Goal: Transaction & Acquisition: Obtain resource

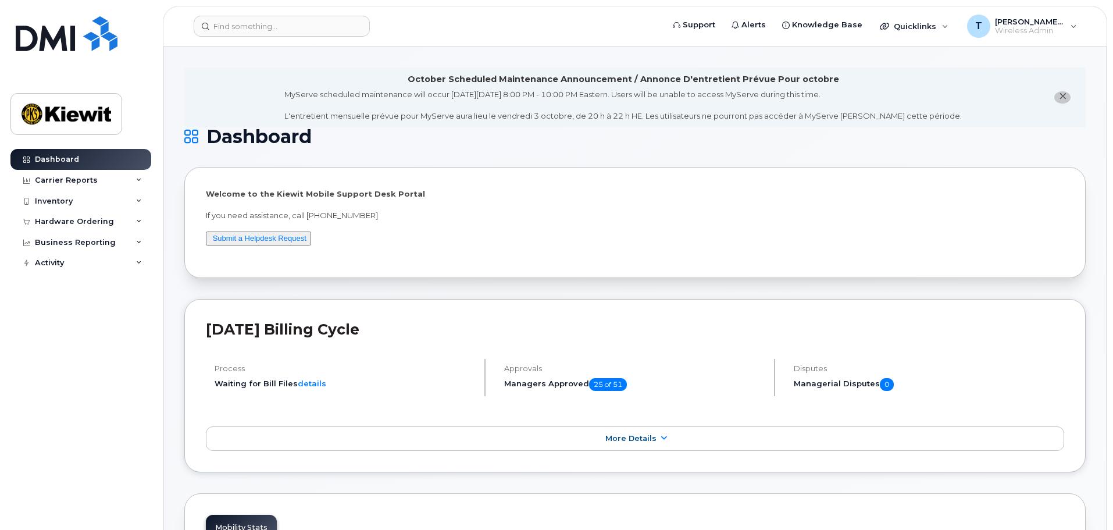
scroll to position [58, 0]
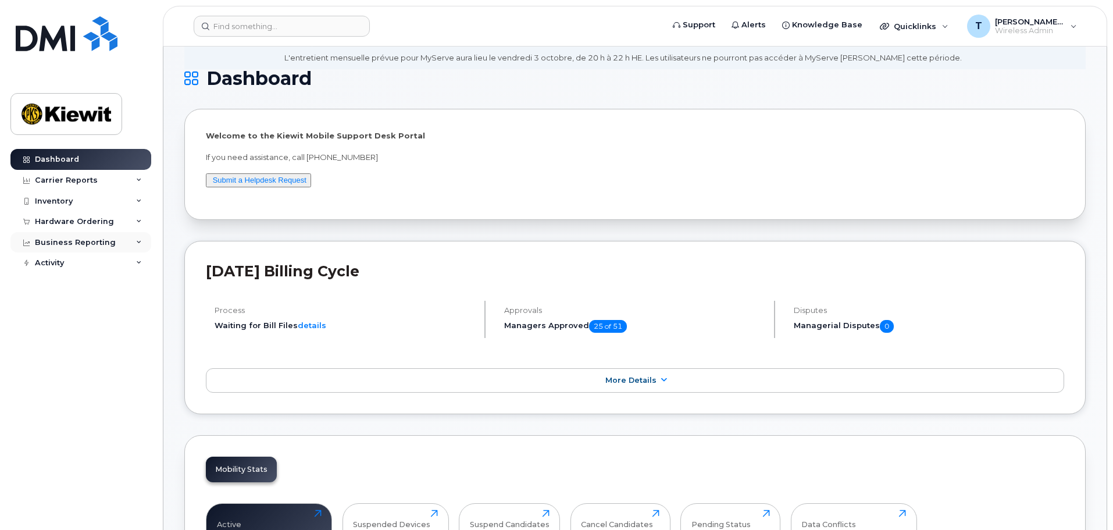
click at [130, 237] on div "Business Reporting" at bounding box center [80, 242] width 141 height 21
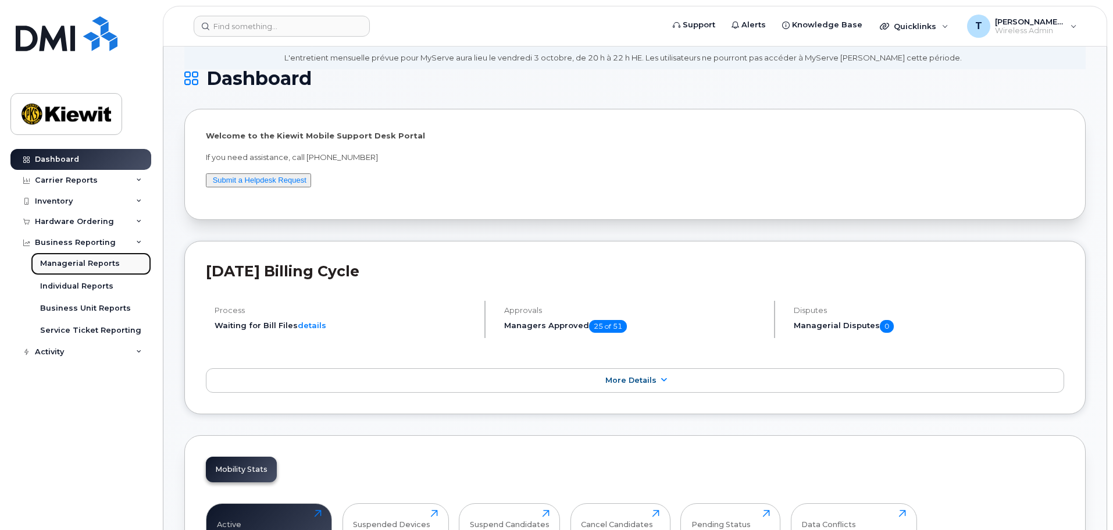
click at [124, 263] on link "Managerial Reports" at bounding box center [91, 263] width 120 height 22
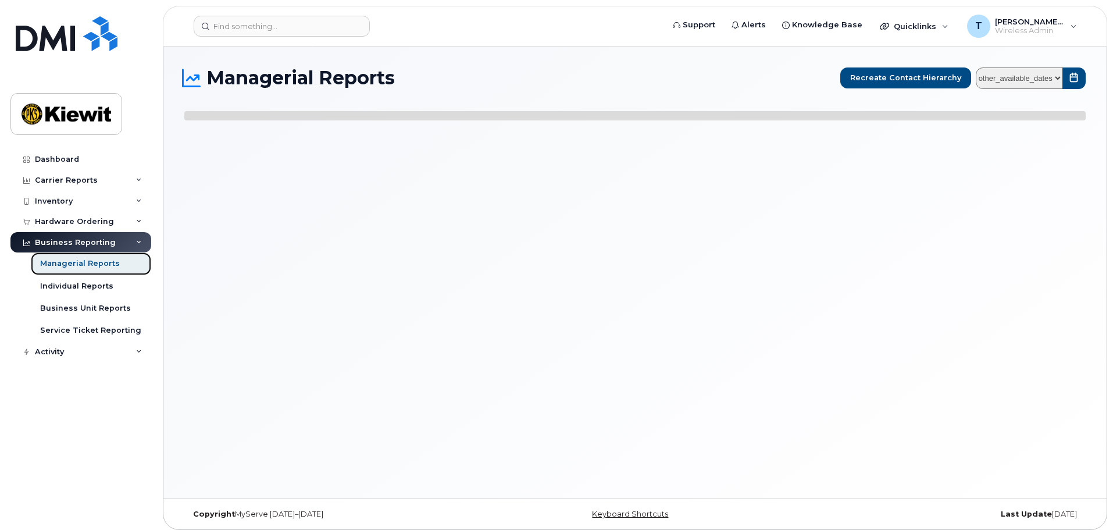
select select
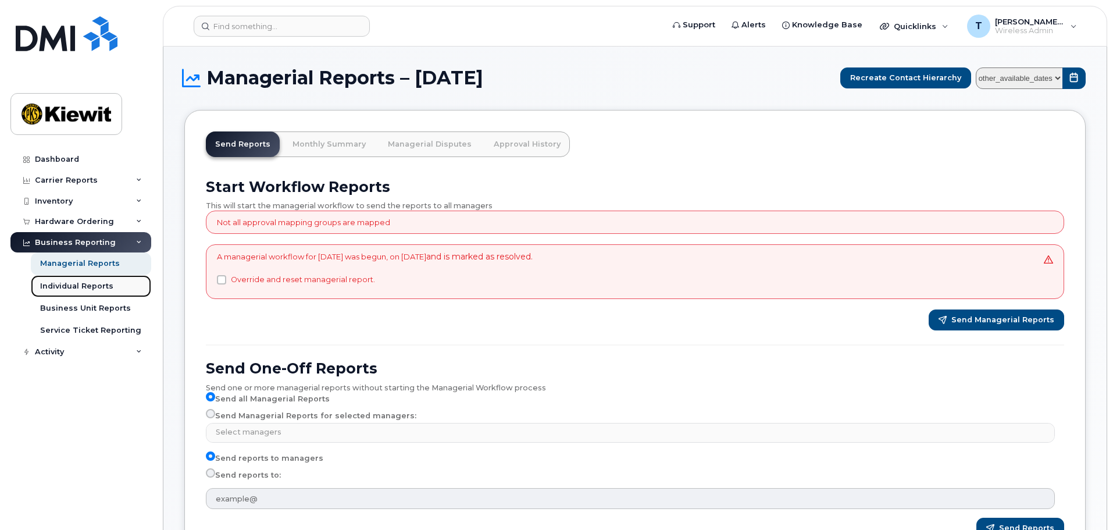
click at [110, 289] on div "Individual Reports" at bounding box center [76, 286] width 73 height 10
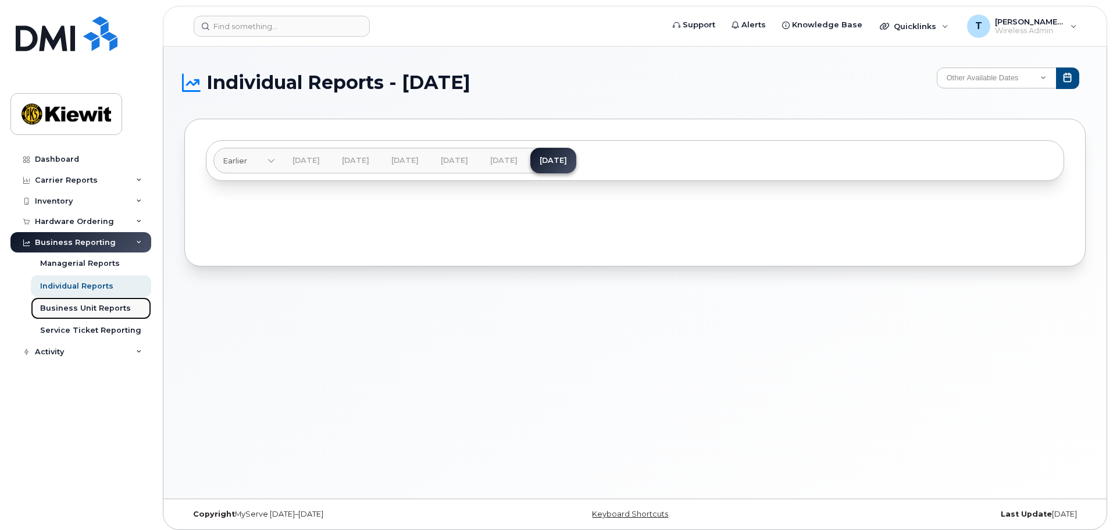
click at [109, 304] on div "Business Unit Reports" at bounding box center [85, 308] width 91 height 10
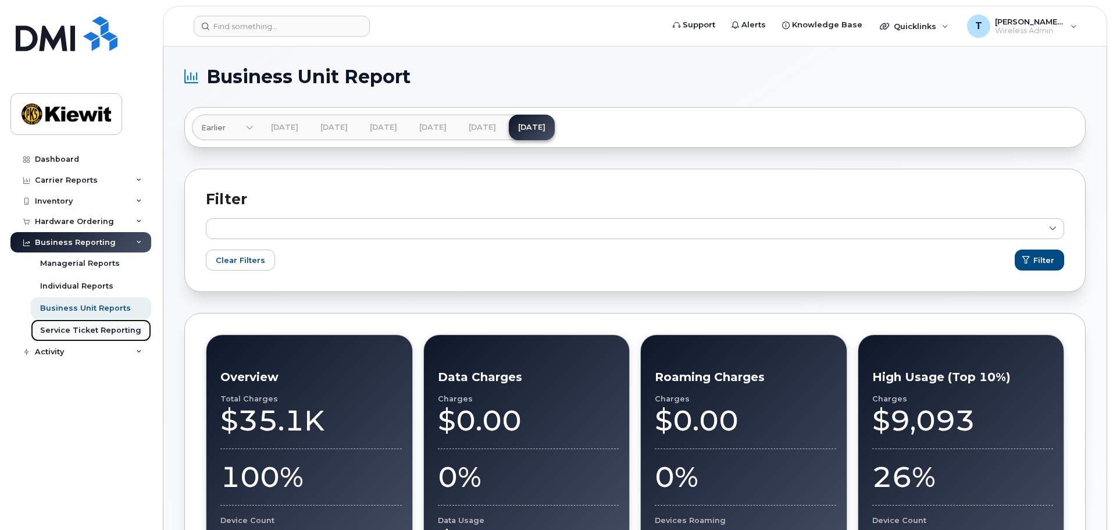
click at [97, 331] on div "Service Ticket Reporting" at bounding box center [90, 330] width 101 height 10
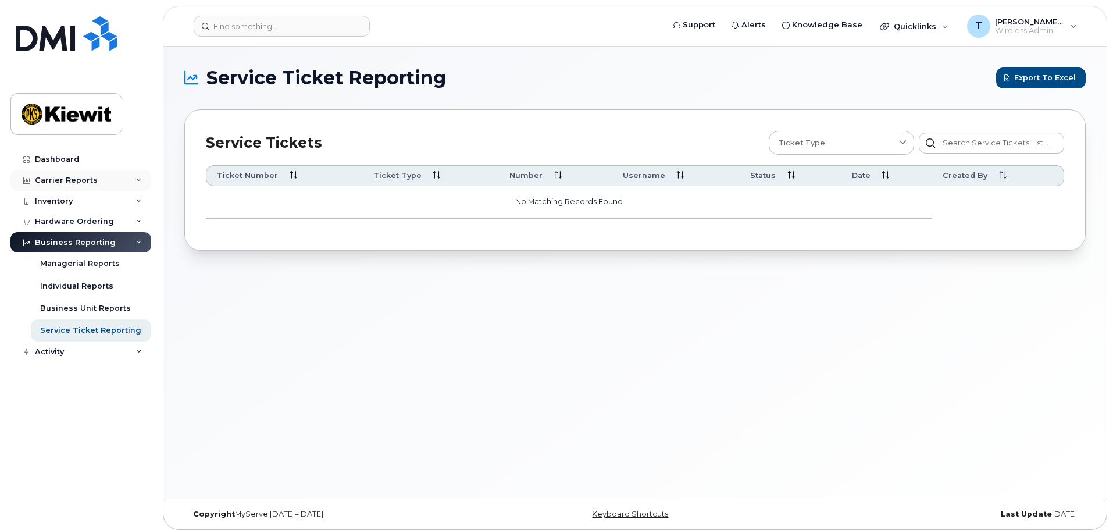
click at [84, 180] on div "Carrier Reports" at bounding box center [66, 180] width 63 height 9
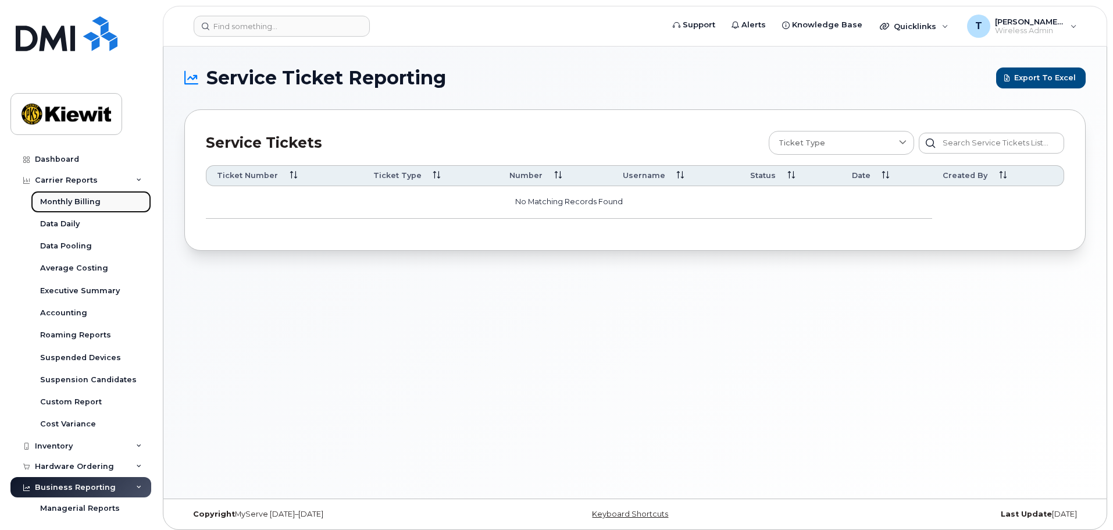
click at [93, 204] on div "Monthly Billing" at bounding box center [70, 202] width 60 height 10
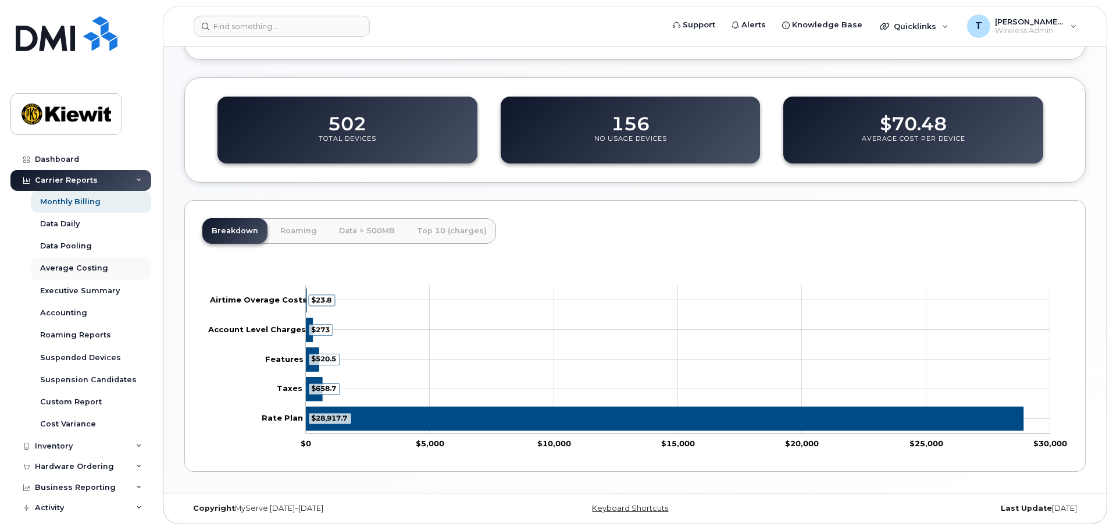
scroll to position [6, 0]
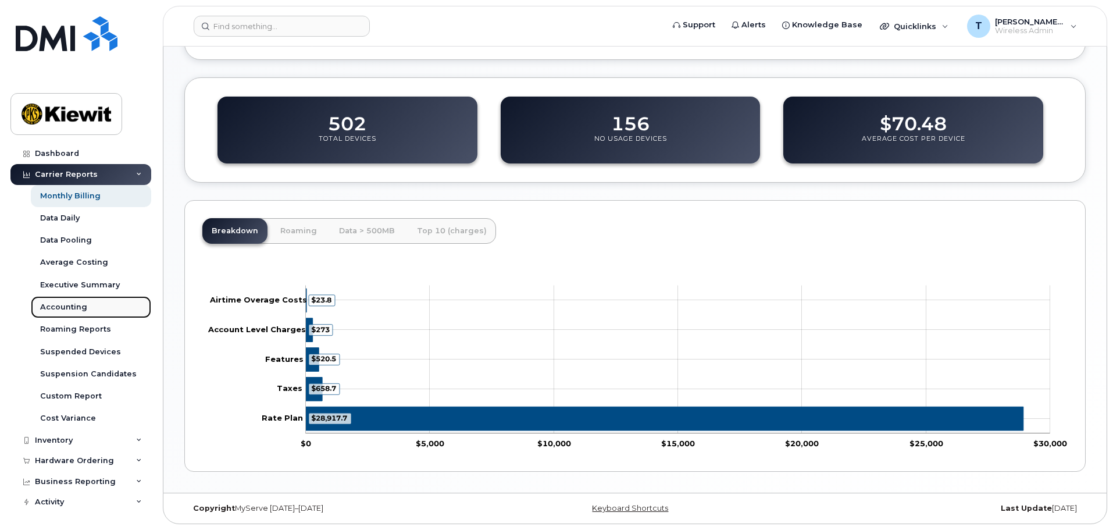
click at [113, 305] on link "Accounting" at bounding box center [91, 307] width 120 height 22
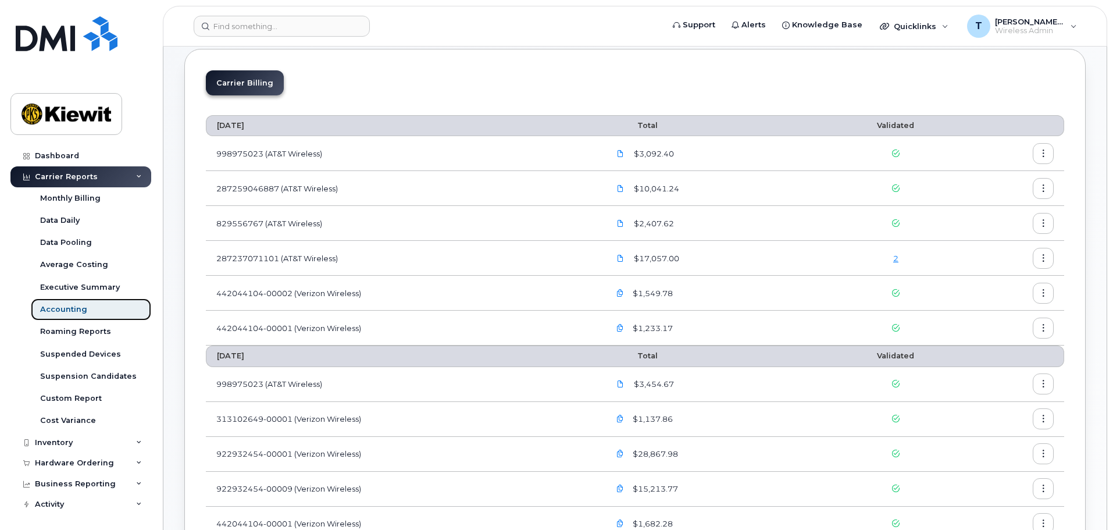
scroll to position [6, 0]
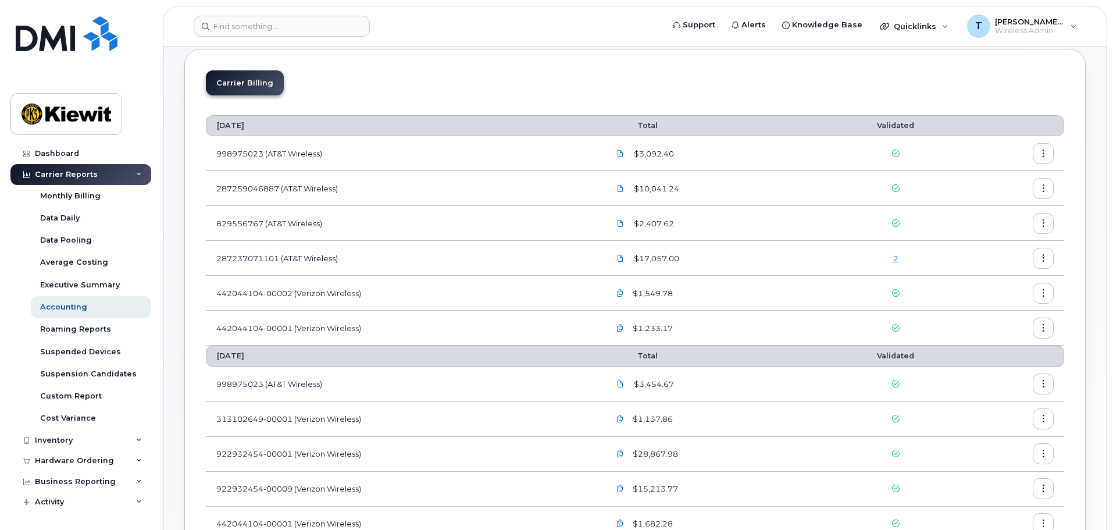
click at [137, 179] on div "Carrier Reports" at bounding box center [80, 174] width 141 height 21
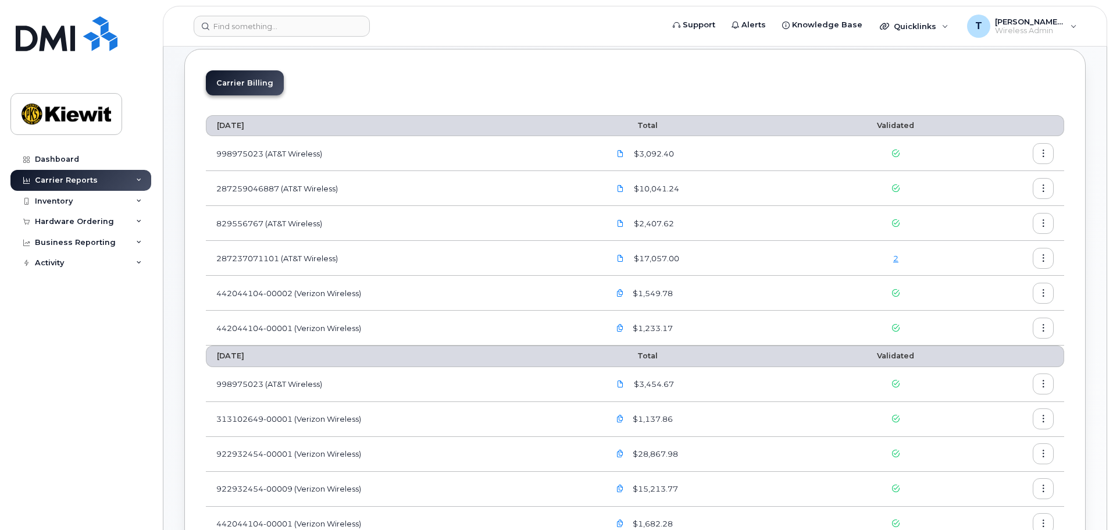
scroll to position [0, 0]
click at [123, 199] on div "Inventory" at bounding box center [80, 201] width 141 height 21
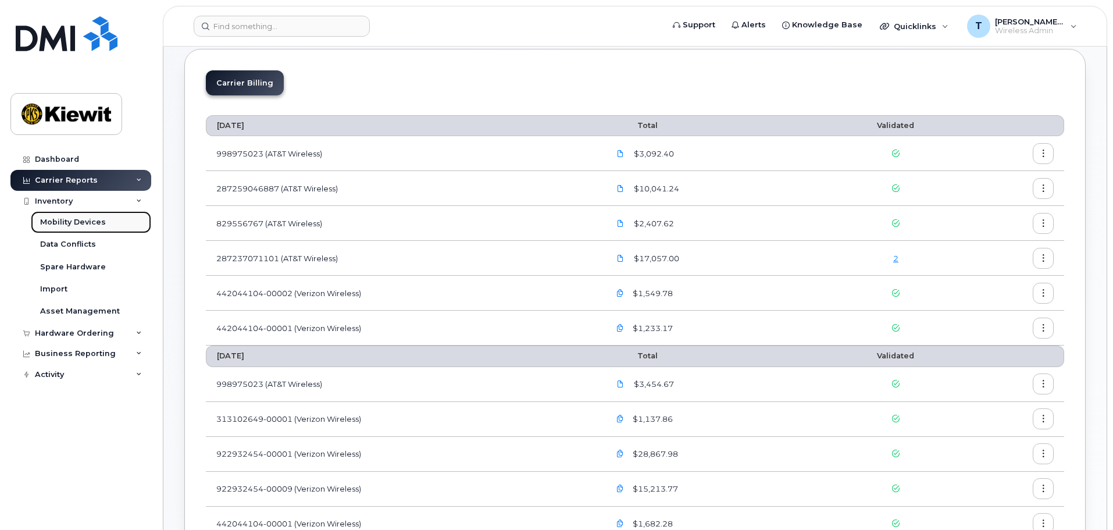
click at [111, 223] on link "Mobility Devices" at bounding box center [91, 222] width 120 height 22
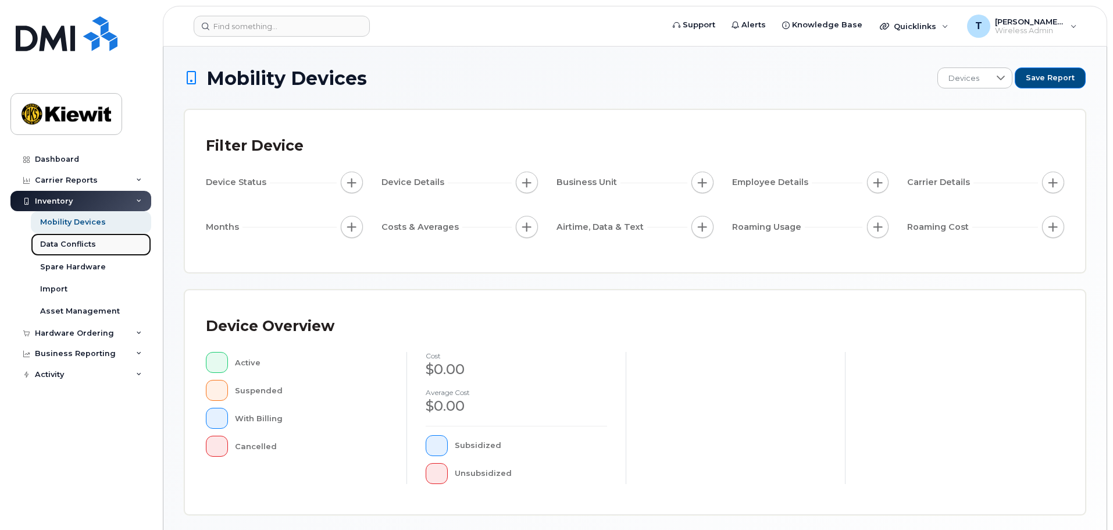
click at [106, 250] on link "Data Conflicts" at bounding box center [91, 244] width 120 height 22
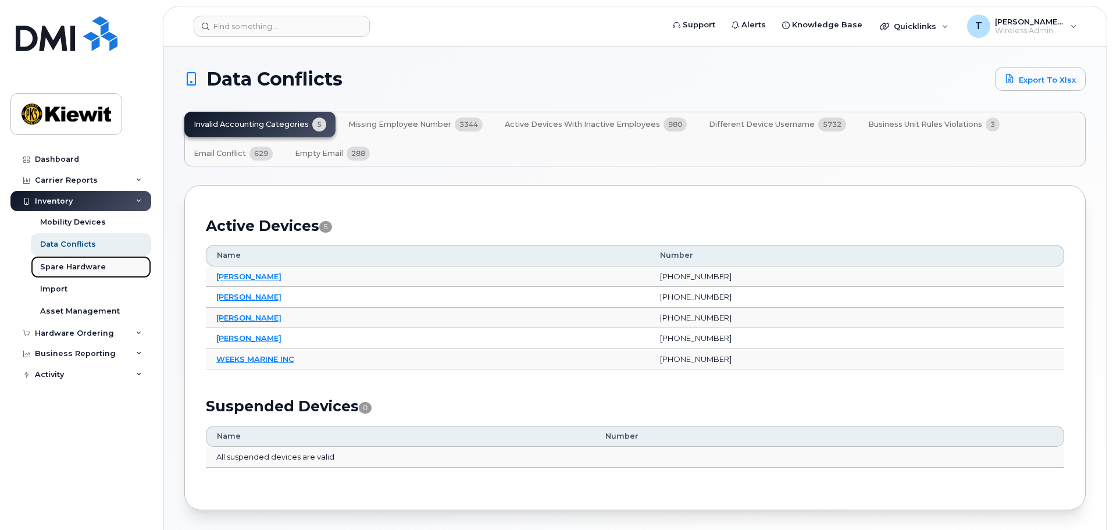
click at [77, 269] on div "Spare Hardware" at bounding box center [73, 267] width 66 height 10
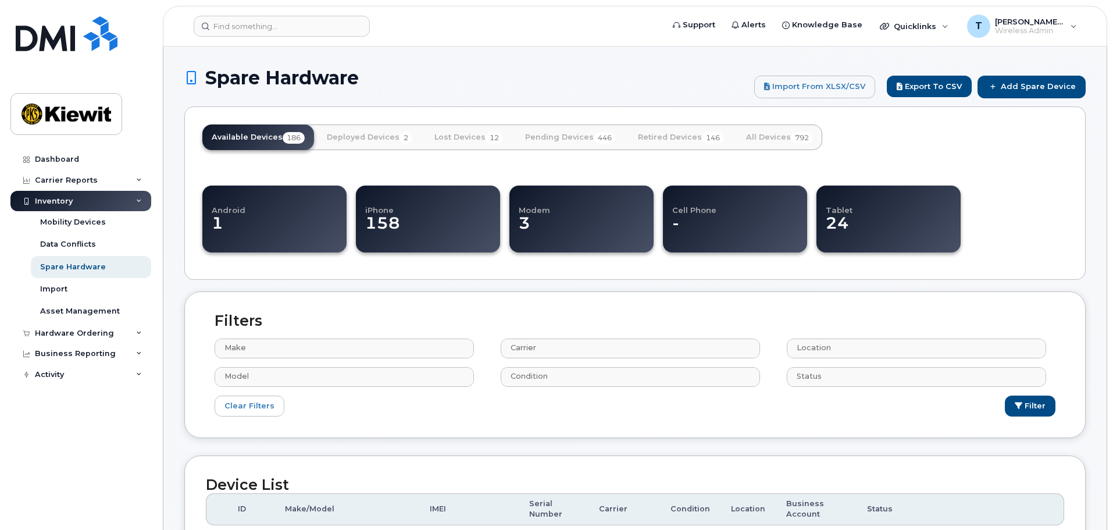
select select
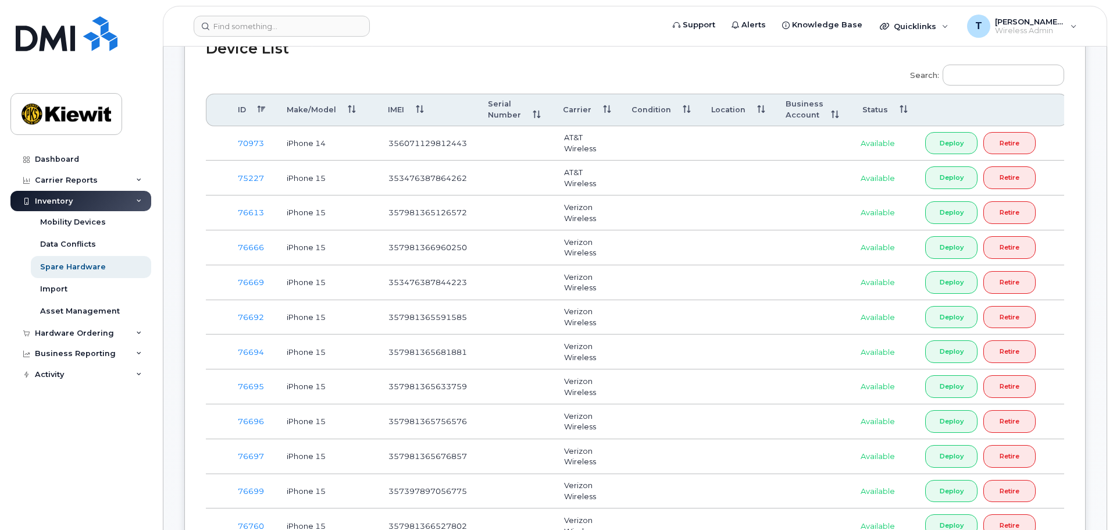
scroll to position [349, 0]
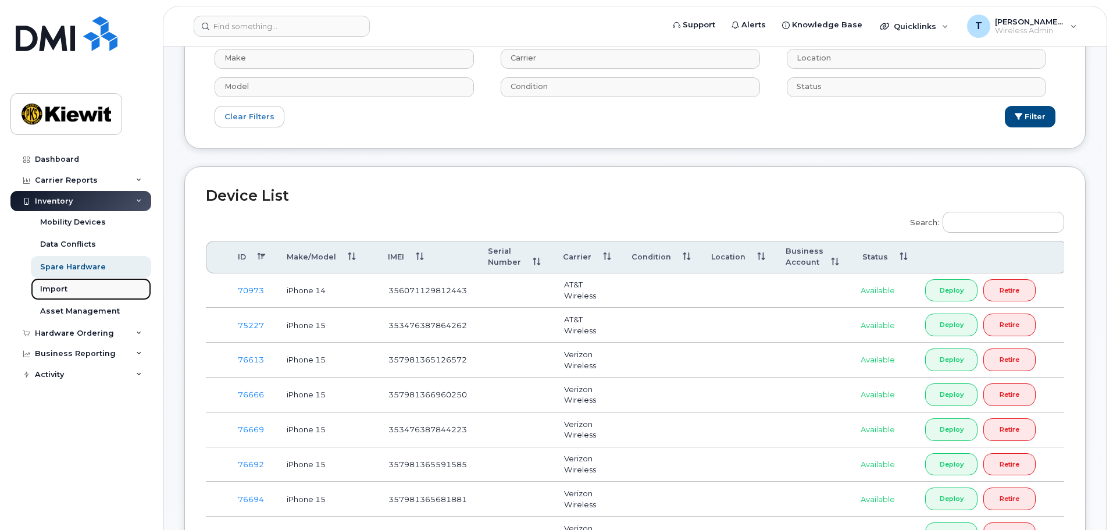
click at [67, 283] on link "Import" at bounding box center [91, 289] width 120 height 22
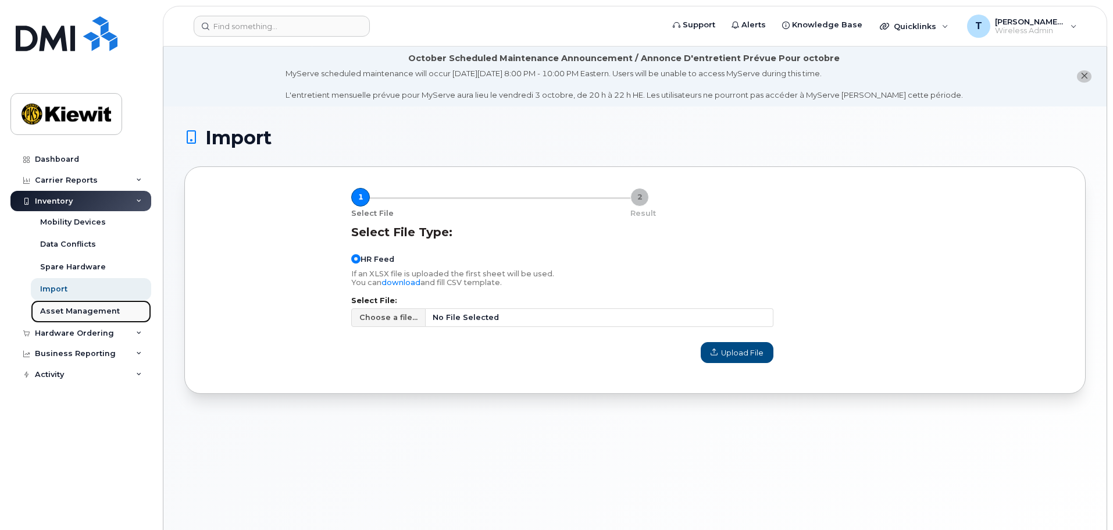
click at [69, 311] on div "Asset Management" at bounding box center [80, 311] width 80 height 10
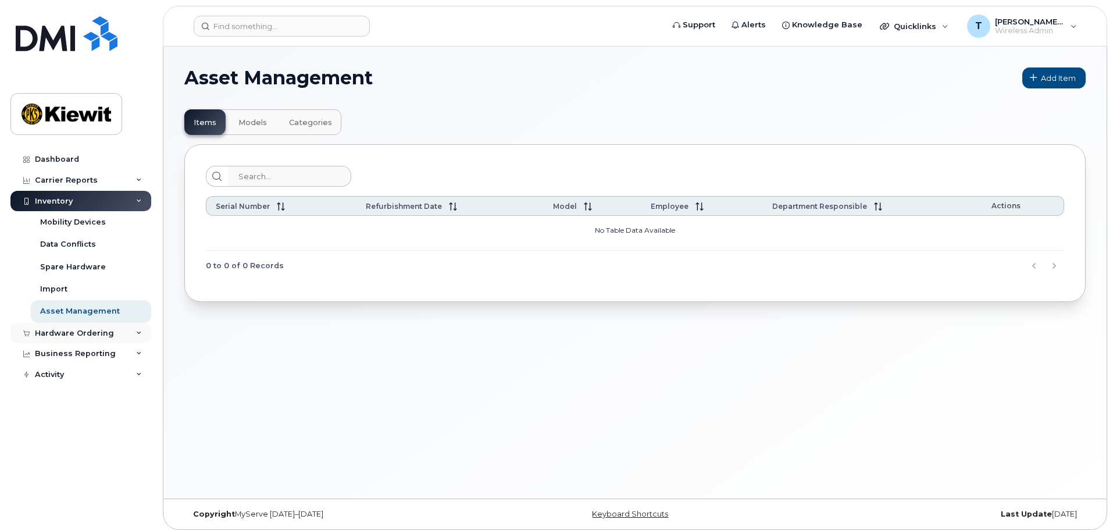
click at [65, 332] on div "Hardware Ordering" at bounding box center [74, 333] width 79 height 9
click at [66, 354] on div "Overview" at bounding box center [59, 354] width 38 height 10
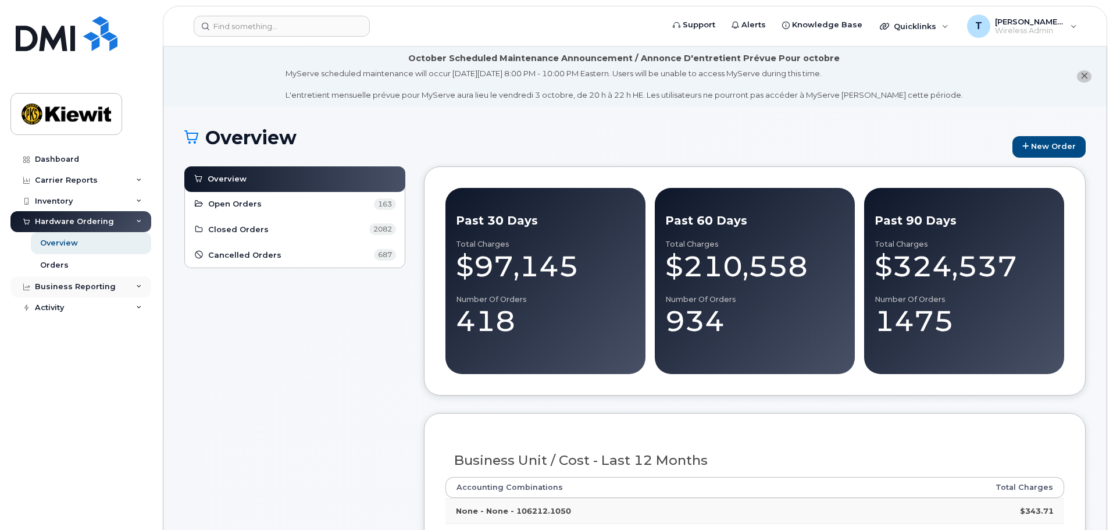
click at [140, 290] on div "Business Reporting" at bounding box center [80, 286] width 141 height 21
click at [130, 401] on div "Activity" at bounding box center [80, 396] width 141 height 21
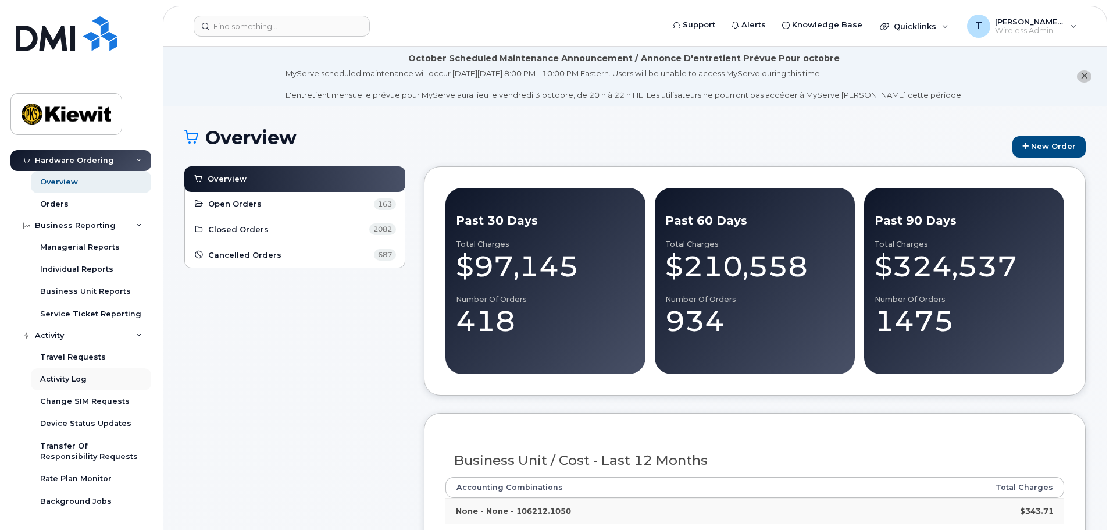
scroll to position [174, 0]
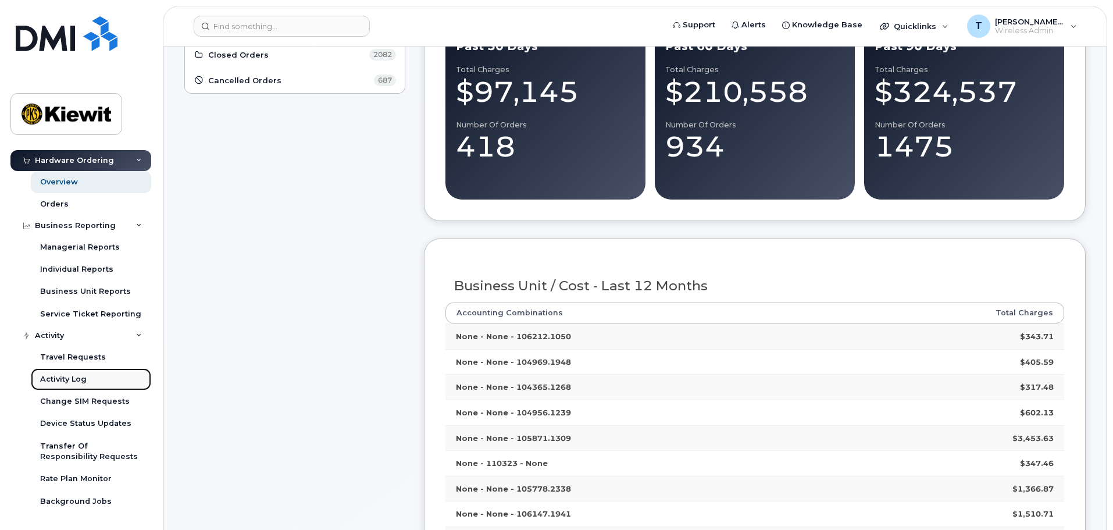
click at [113, 376] on link "Activity Log" at bounding box center [91, 379] width 120 height 22
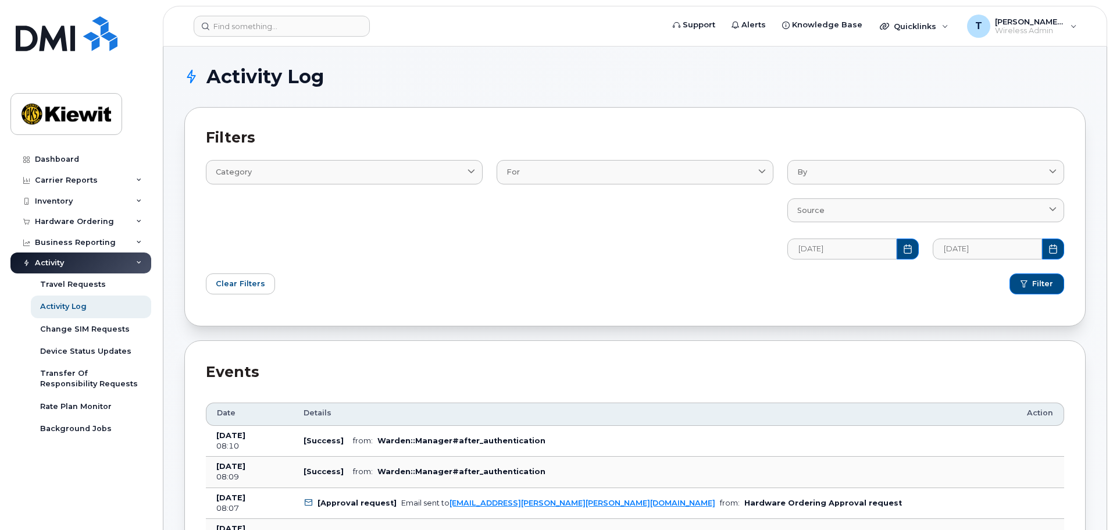
drag, startPoint x: 292, startPoint y: 304, endPoint x: 454, endPoint y: 334, distance: 164.4
click at [84, 248] on div "Business Reporting" at bounding box center [80, 242] width 141 height 21
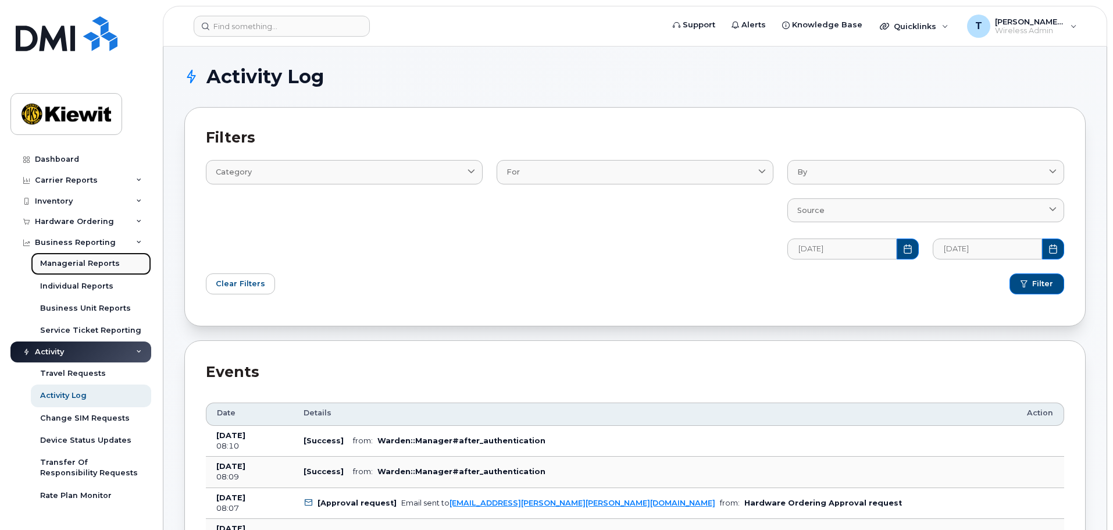
click at [105, 260] on div "Managerial Reports" at bounding box center [80, 263] width 80 height 10
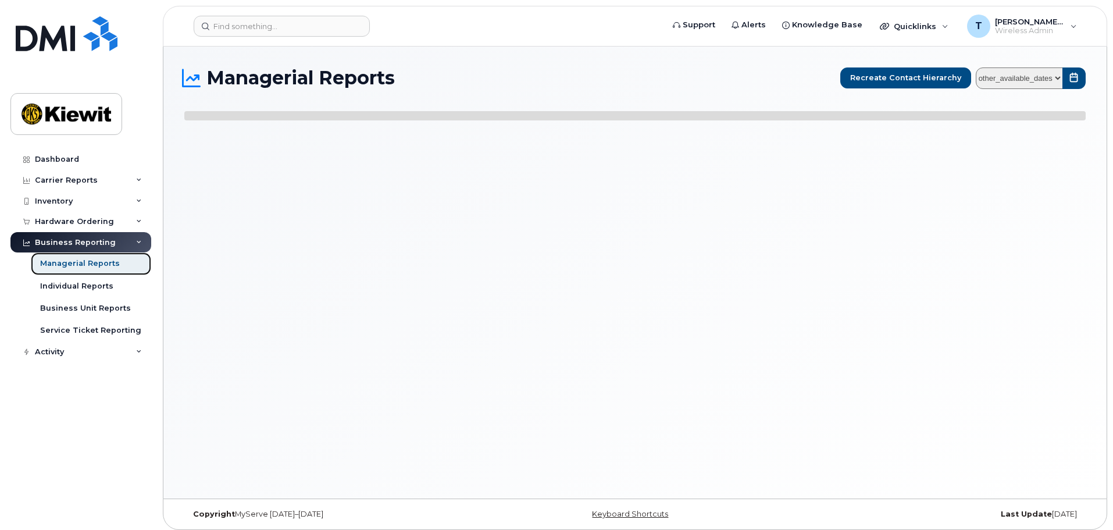
select select
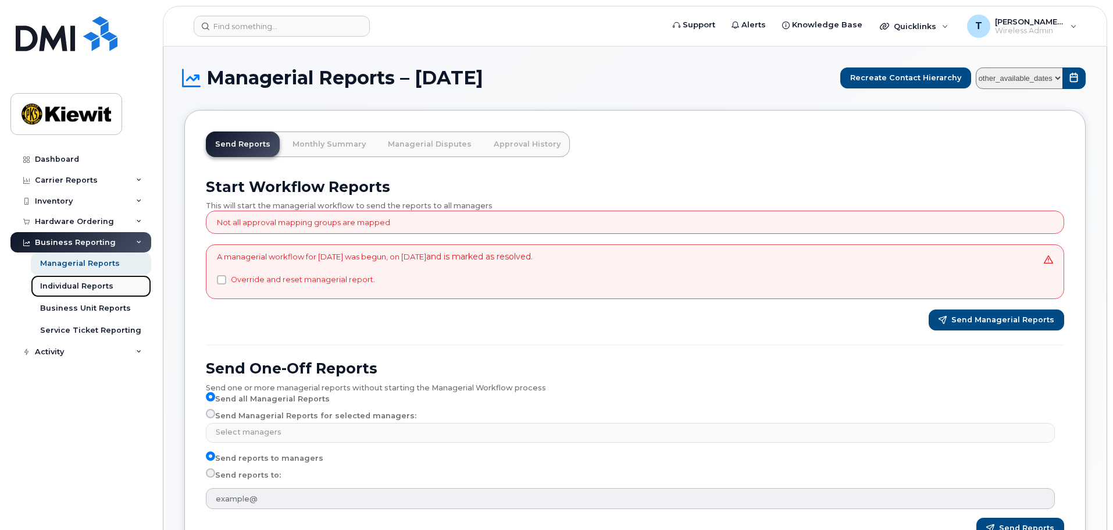
click at [104, 289] on div "Individual Reports" at bounding box center [76, 286] width 73 height 10
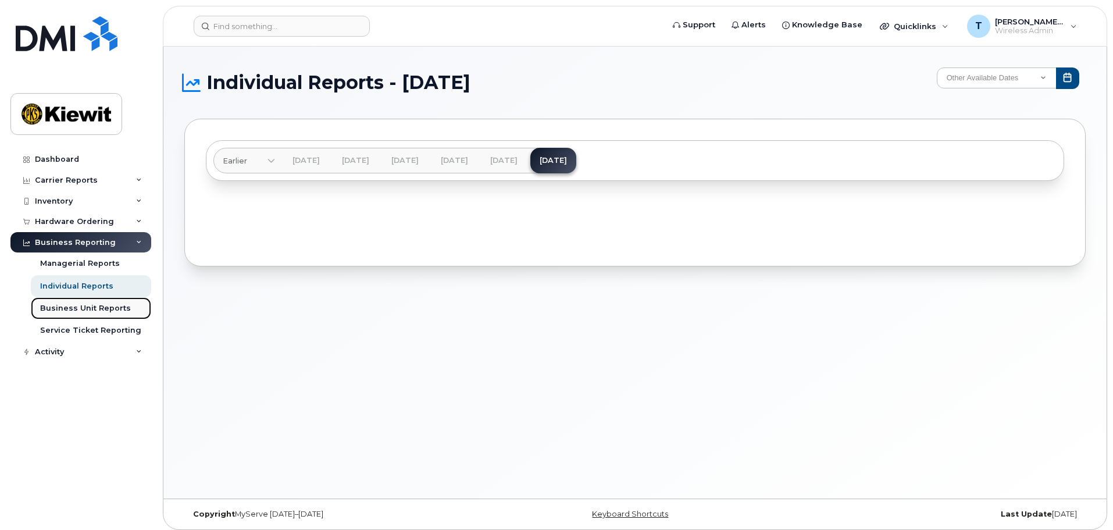
click at [104, 301] on link "Business Unit Reports" at bounding box center [91, 308] width 120 height 22
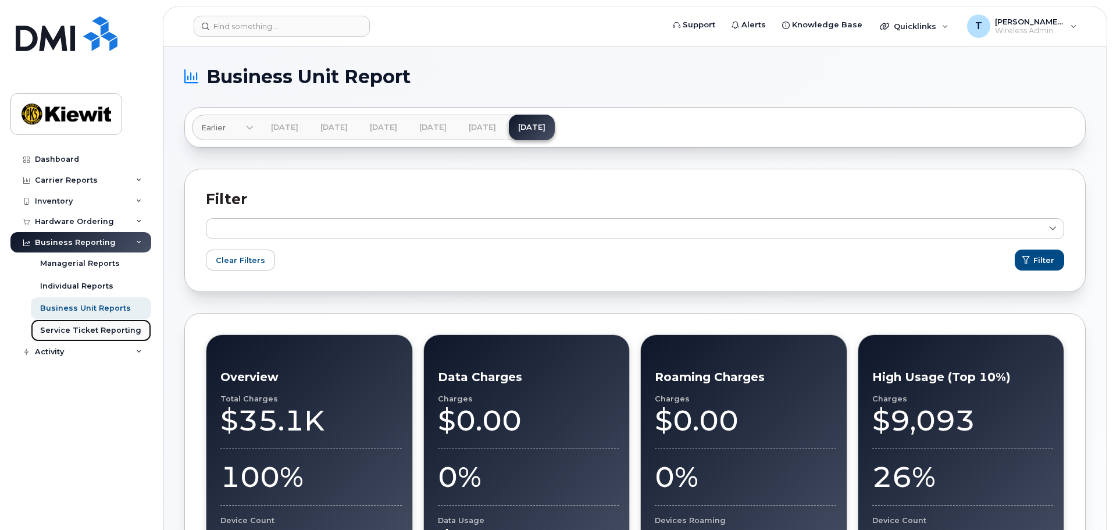
click at [112, 325] on div "Service Ticket Reporting" at bounding box center [90, 330] width 101 height 10
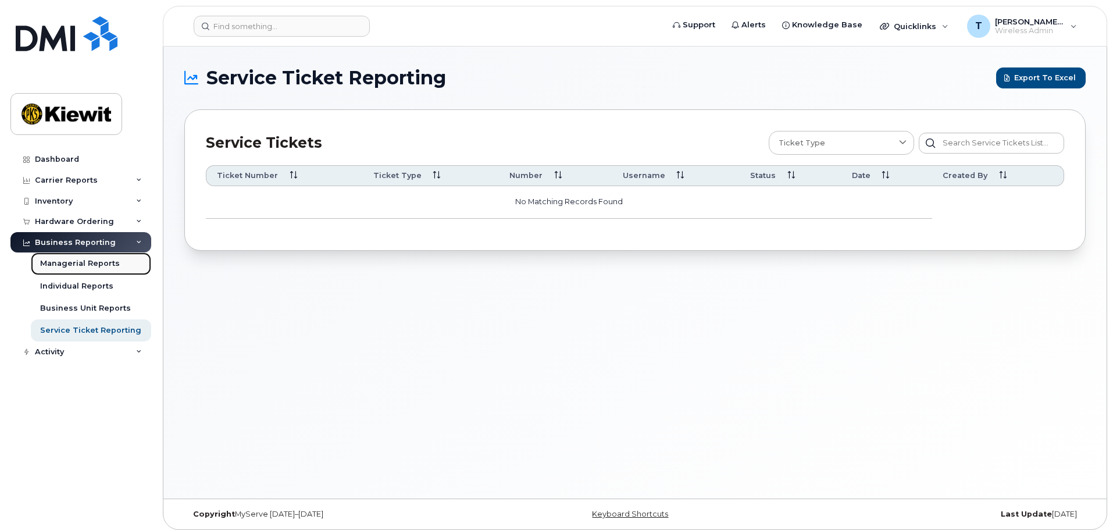
click at [98, 262] on div "Managerial Reports" at bounding box center [80, 263] width 80 height 10
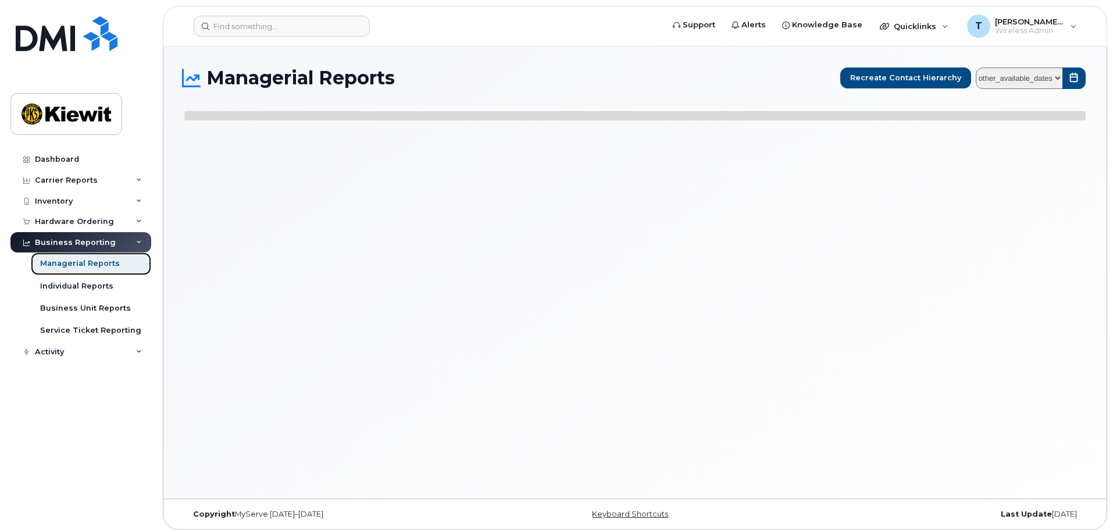
select select
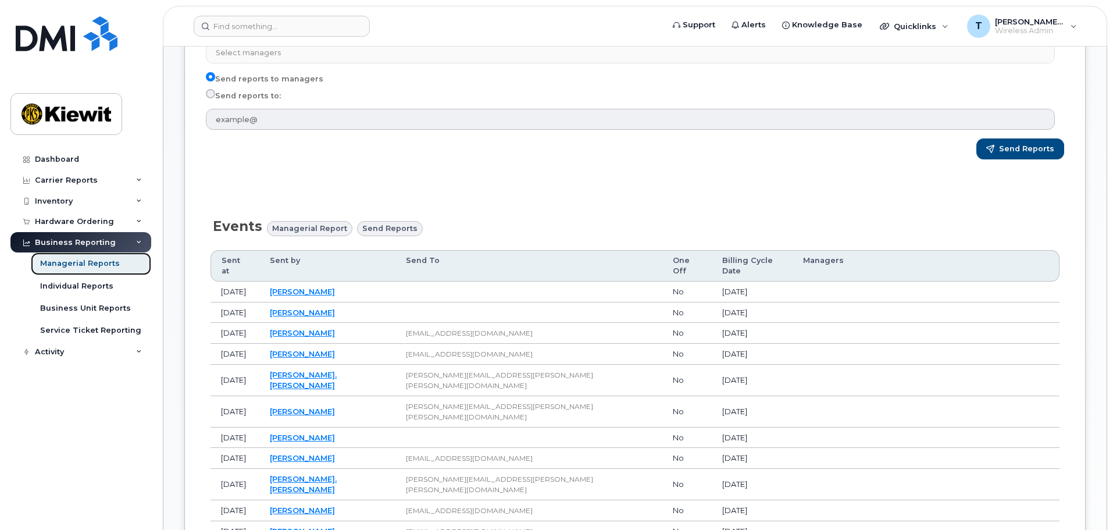
scroll to position [379, 0]
click at [134, 198] on div "Inventory" at bounding box center [80, 201] width 141 height 21
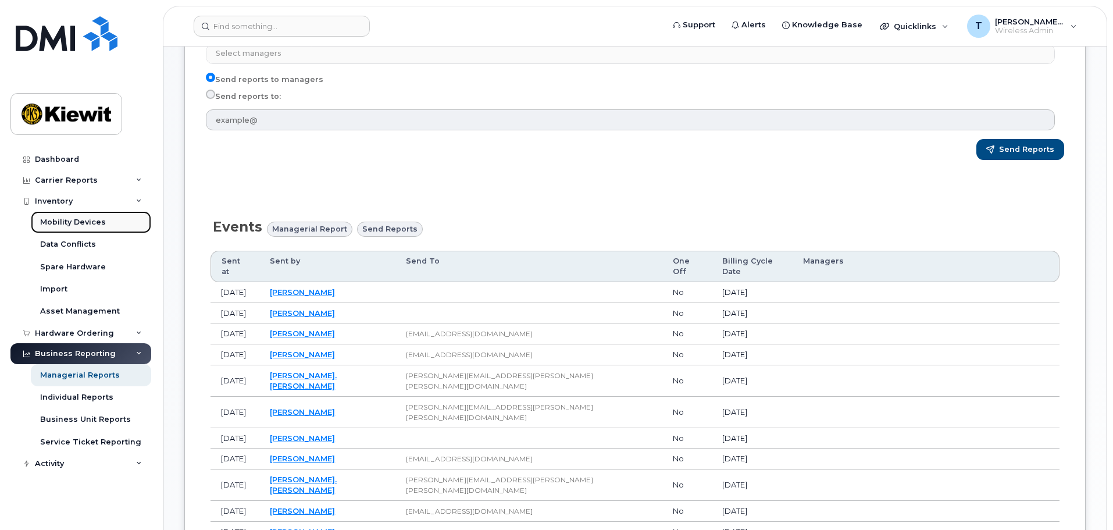
click at [124, 222] on link "Mobility Devices" at bounding box center [91, 222] width 120 height 22
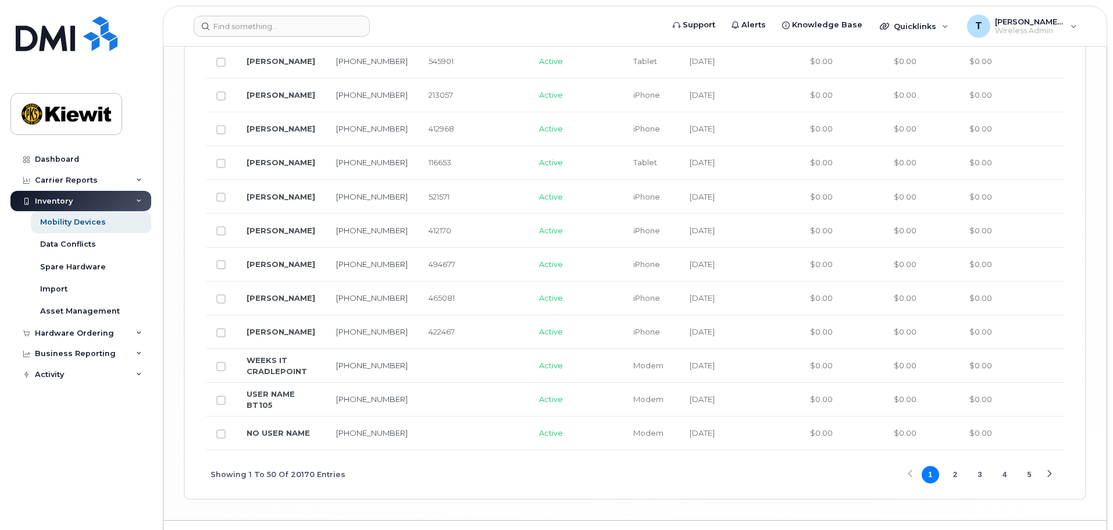
scroll to position [1983, 0]
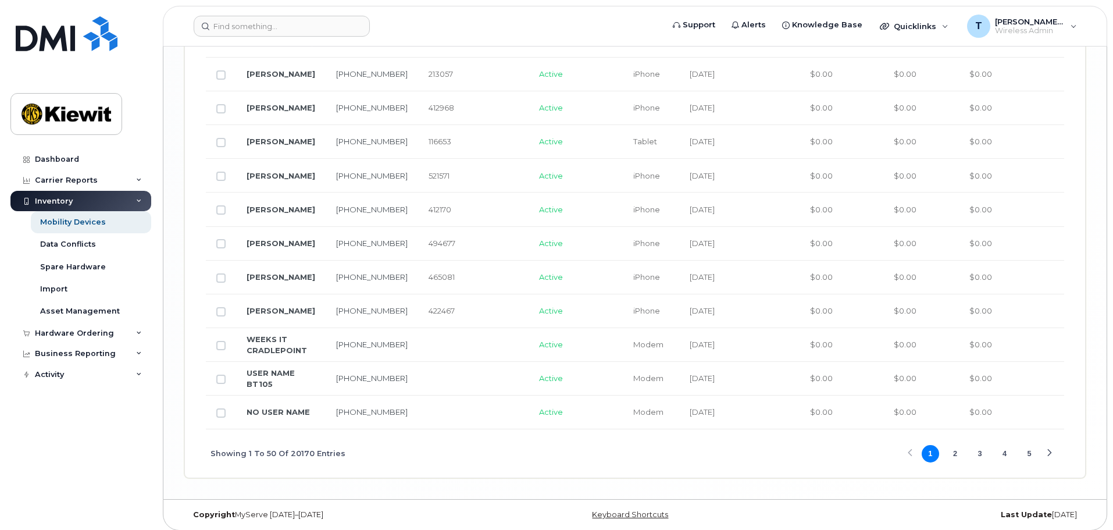
click at [773, 429] on div "Showing 1 To 50 Of 20170 Entries 1 2 3 4 5" at bounding box center [635, 453] width 858 height 48
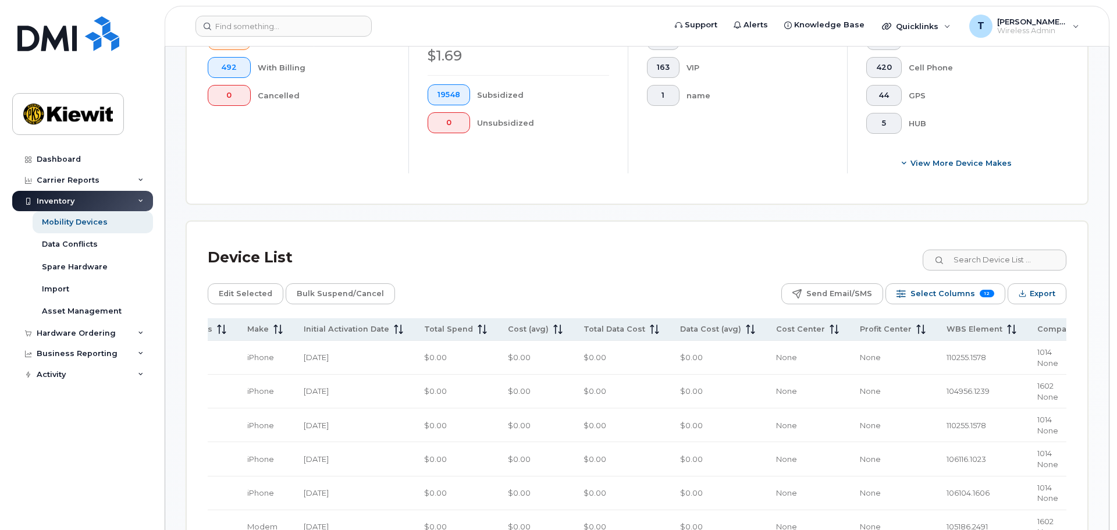
scroll to position [412, 0]
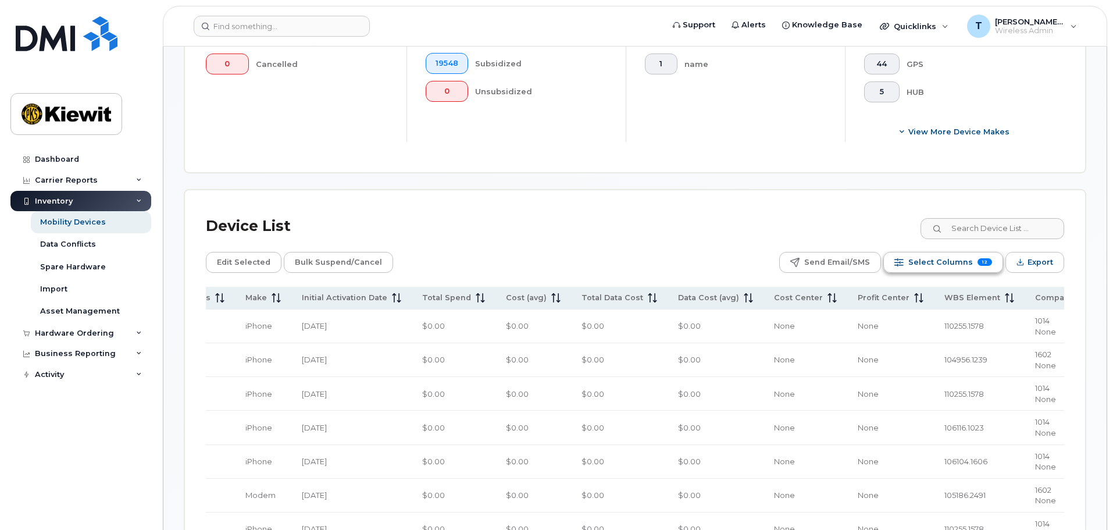
click at [924, 254] on span "Select Columns" at bounding box center [940, 262] width 65 height 17
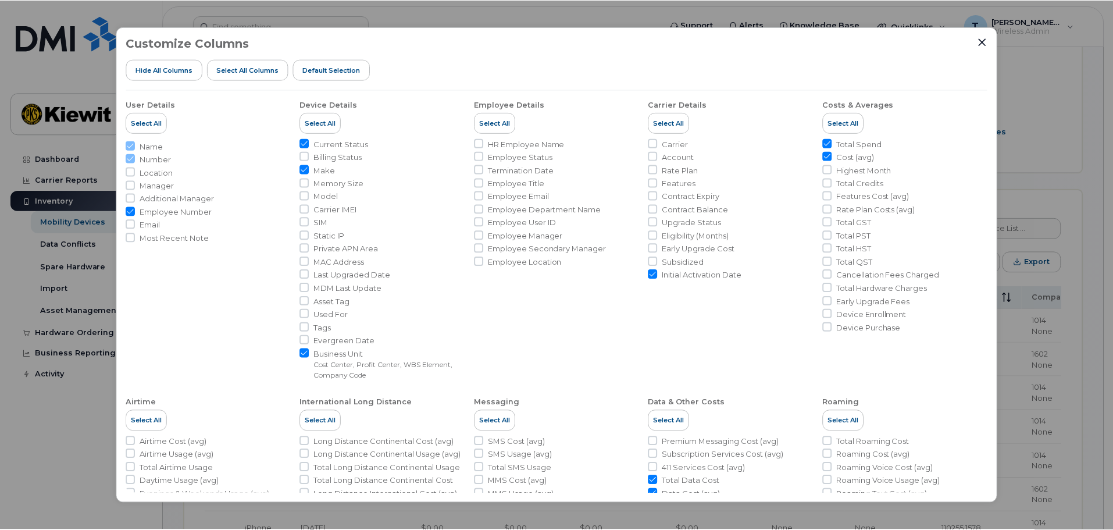
scroll to position [138, 0]
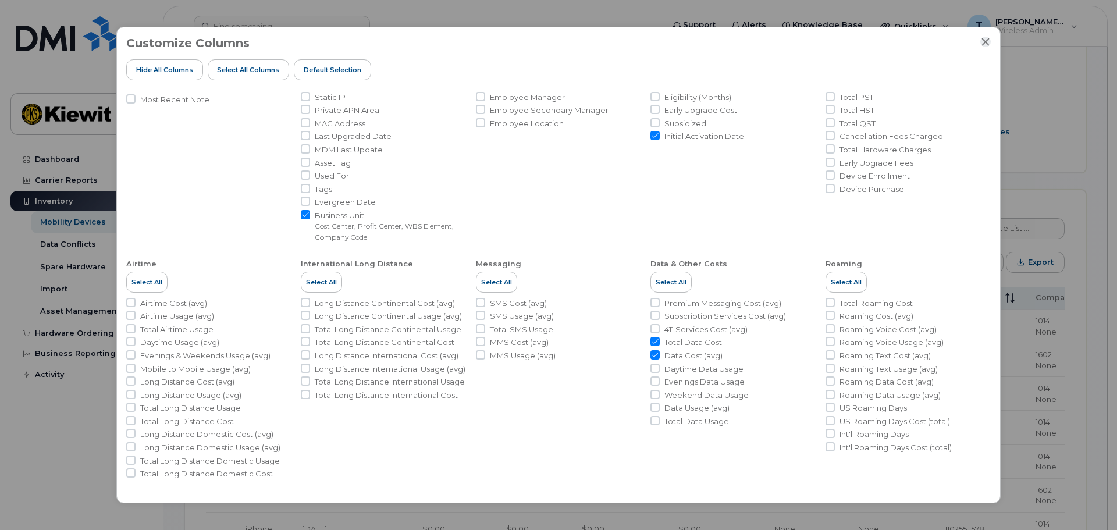
click at [989, 41] on icon "Close" at bounding box center [985, 41] width 9 height 9
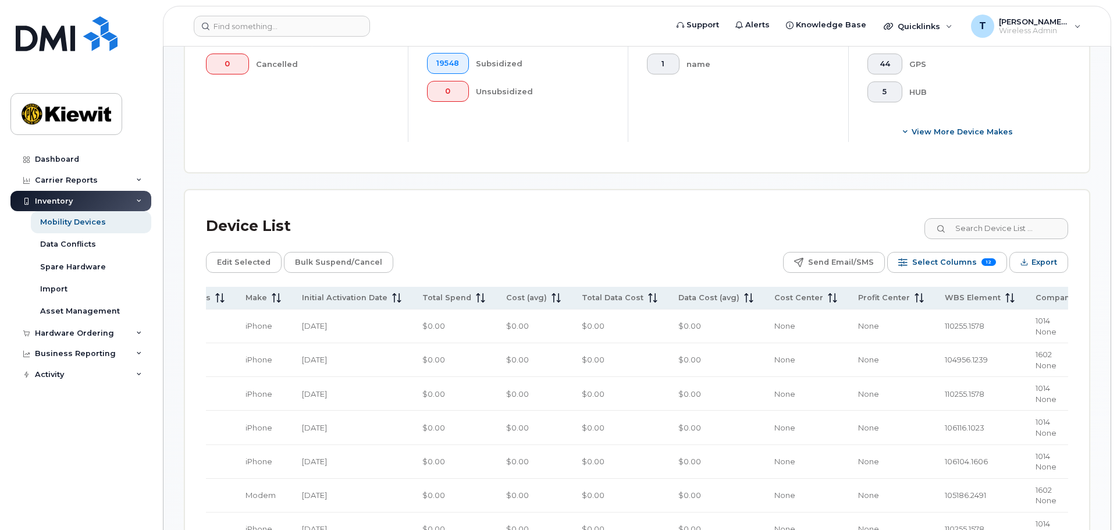
scroll to position [0, 384]
click at [1039, 254] on span "Export" at bounding box center [1041, 262] width 26 height 17
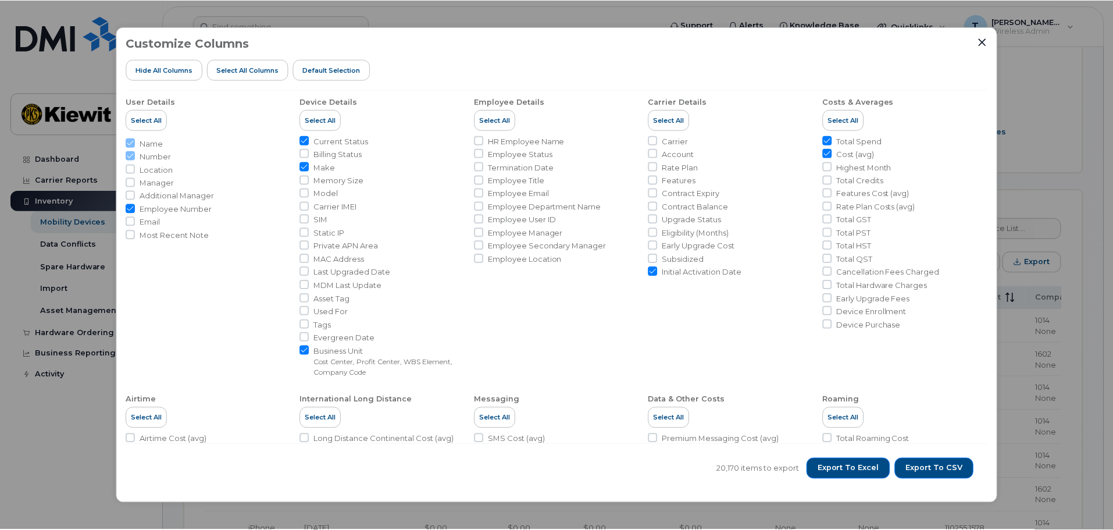
scroll to position [0, 0]
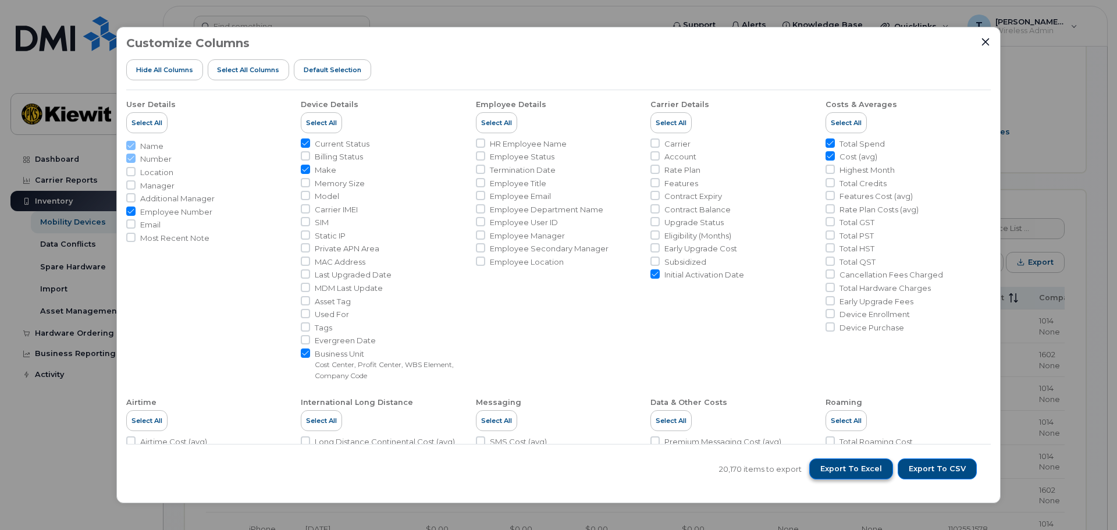
click at [861, 472] on span "Export to Excel" at bounding box center [851, 469] width 62 height 10
click at [986, 41] on icon "Close" at bounding box center [985, 41] width 9 height 9
